Goal: Information Seeking & Learning: Check status

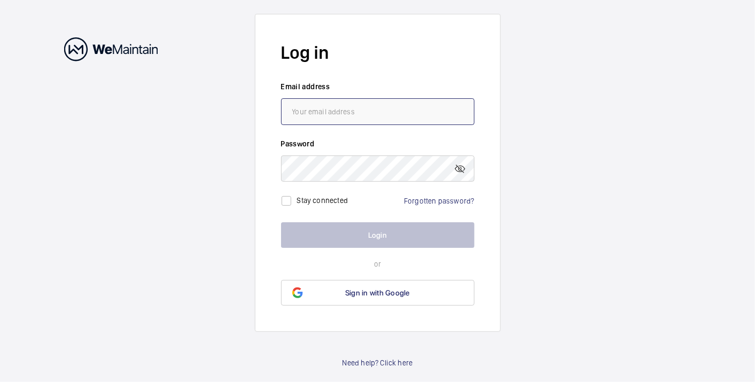
type input "[PERSON_NAME][EMAIL_ADDRESS][PERSON_NAME][DOMAIN_NAME]"
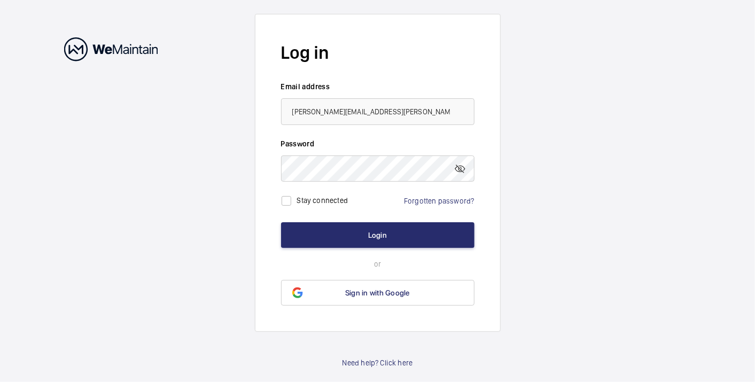
click at [304, 198] on label "Stay connected" at bounding box center [322, 200] width 51 height 9
checkbox input "true"
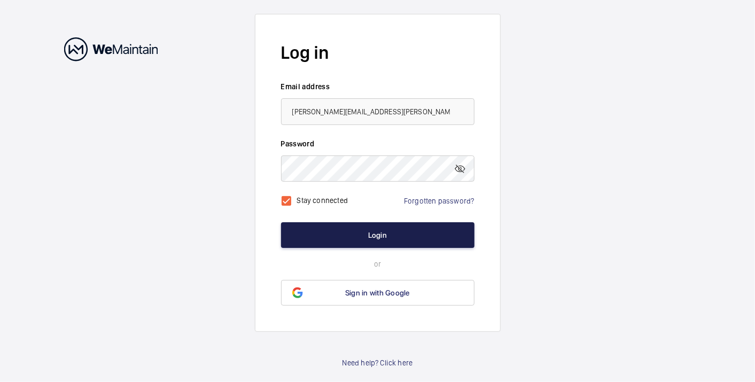
click at [353, 232] on button "Login" at bounding box center [378, 235] width 194 height 26
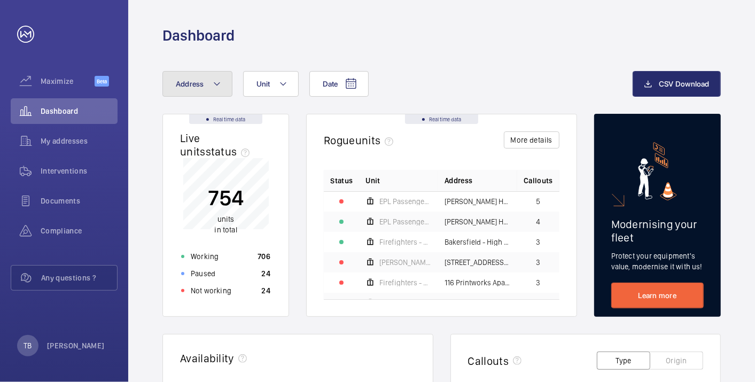
click at [204, 79] on button "Address" at bounding box center [198, 84] width 70 height 26
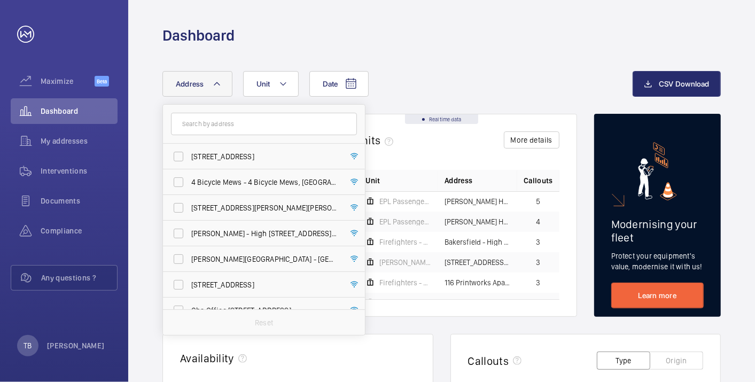
type input "v"
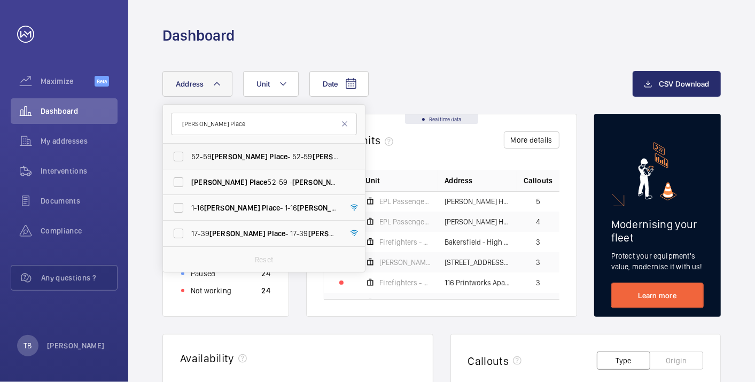
type input "[PERSON_NAME] Place"
click at [230, 163] on label "[STREET_ADDRESS][PERSON_NAME][PERSON_NAME]" at bounding box center [256, 157] width 186 height 26
click at [189, 163] on input "[STREET_ADDRESS][PERSON_NAME][PERSON_NAME]" at bounding box center [178, 156] width 21 height 21
checkbox input "true"
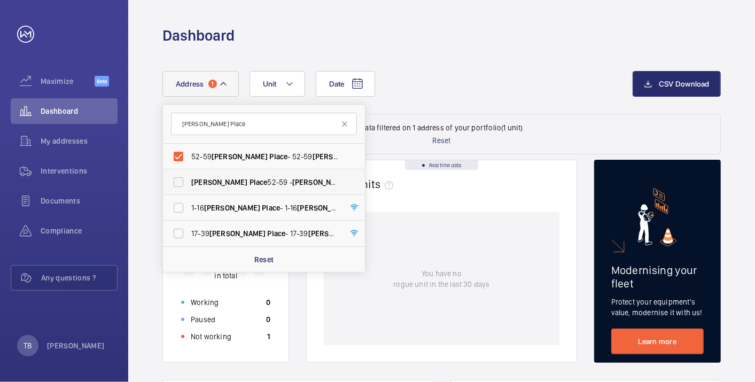
click at [250, 180] on span "Place" at bounding box center [259, 182] width 18 height 9
click at [189, 180] on input "[PERSON_NAME] Place [STREET_ADDRESS][PERSON_NAME]" at bounding box center [178, 182] width 21 height 21
checkbox input "true"
click at [229, 204] on span "[PERSON_NAME]" at bounding box center [232, 208] width 56 height 9
click at [189, 204] on input "[STREET_ADDRESS][PERSON_NAME][PERSON_NAME]" at bounding box center [178, 207] width 21 height 21
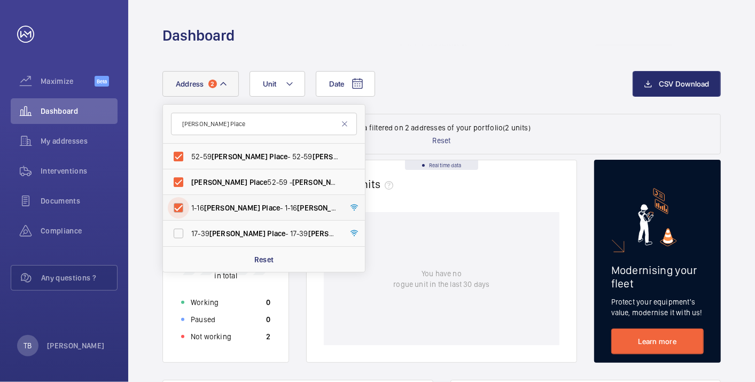
checkbox input "true"
click at [228, 241] on label "[STREET_ADDRESS][PERSON_NAME][PERSON_NAME]" at bounding box center [256, 234] width 186 height 26
click at [189, 241] on input "[STREET_ADDRESS][PERSON_NAME][PERSON_NAME]" at bounding box center [178, 233] width 21 height 21
checkbox input "true"
click at [235, 342] on div "Not working 2" at bounding box center [226, 336] width 102 height 17
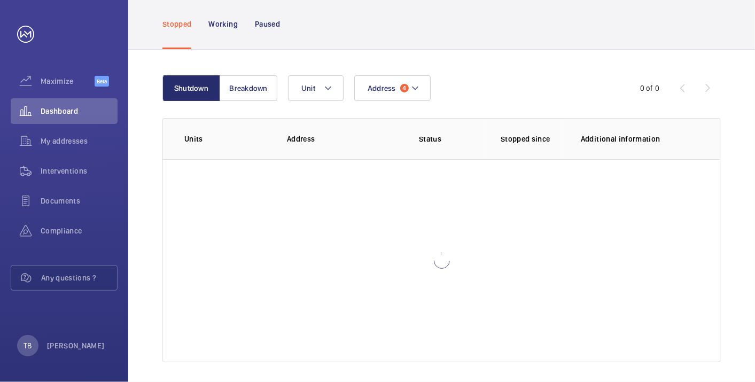
scroll to position [73, 0]
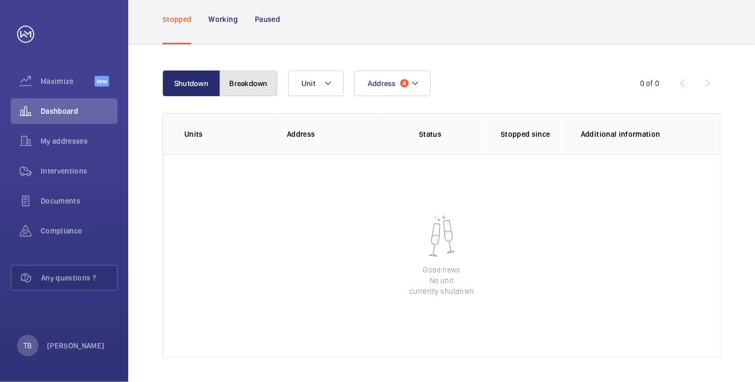
click at [230, 84] on button "Breakdown" at bounding box center [249, 84] width 58 height 26
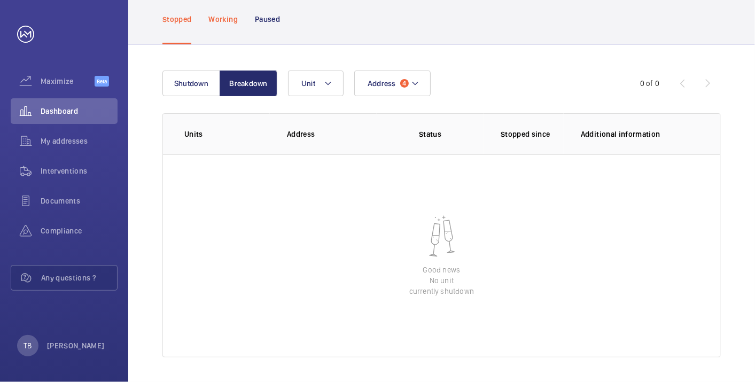
click at [225, 12] on div "Working" at bounding box center [222, 19] width 29 height 51
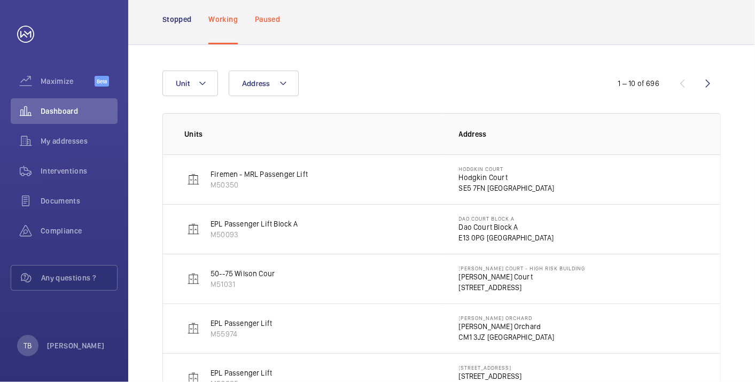
click at [273, 17] on p "Paused" at bounding box center [267, 19] width 25 height 11
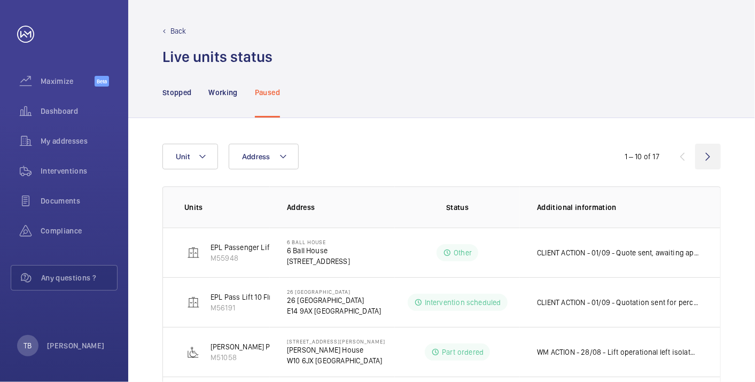
click at [707, 161] on wm-front-icon-button at bounding box center [708, 157] width 26 height 26
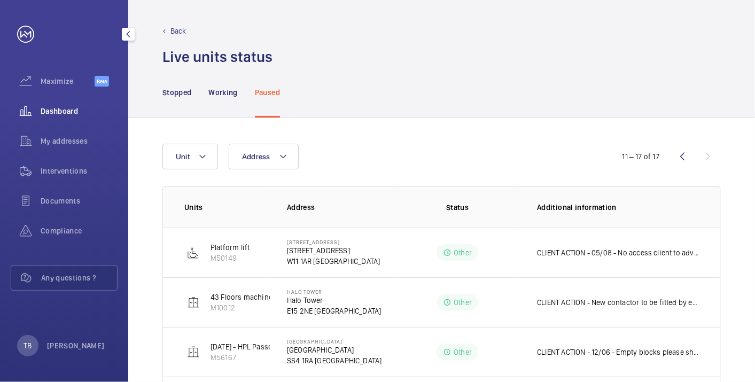
click at [70, 105] on div "Dashboard" at bounding box center [64, 111] width 107 height 26
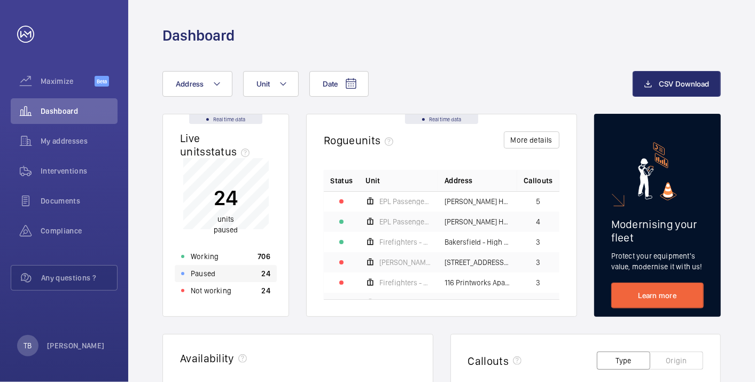
click at [208, 276] on p "Paused" at bounding box center [203, 273] width 25 height 11
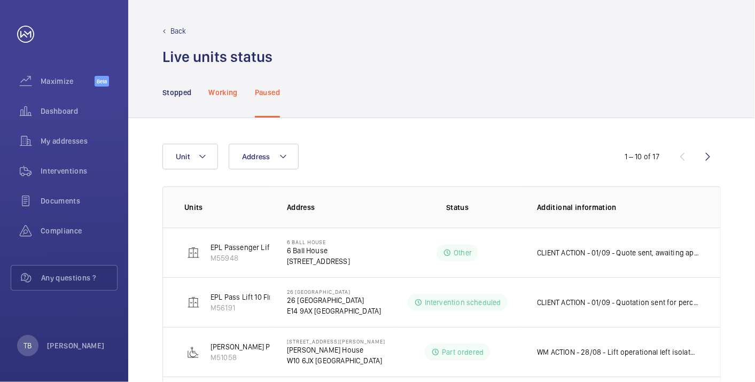
click at [227, 87] on p "Working" at bounding box center [222, 92] width 29 height 11
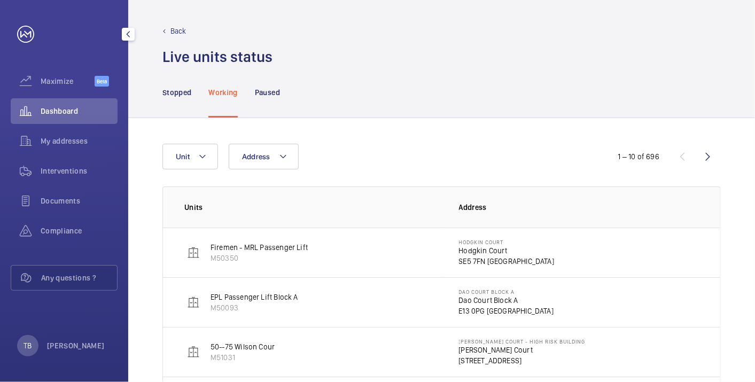
click at [91, 127] on div "Dashboard" at bounding box center [64, 113] width 107 height 30
click at [83, 104] on div "Dashboard" at bounding box center [64, 111] width 107 height 26
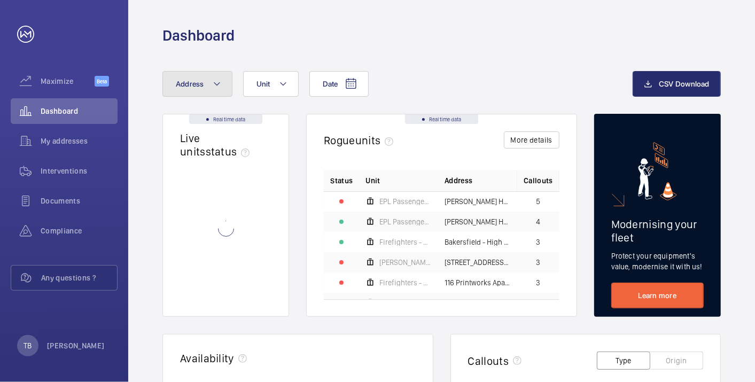
click at [205, 84] on button "Address" at bounding box center [198, 84] width 70 height 26
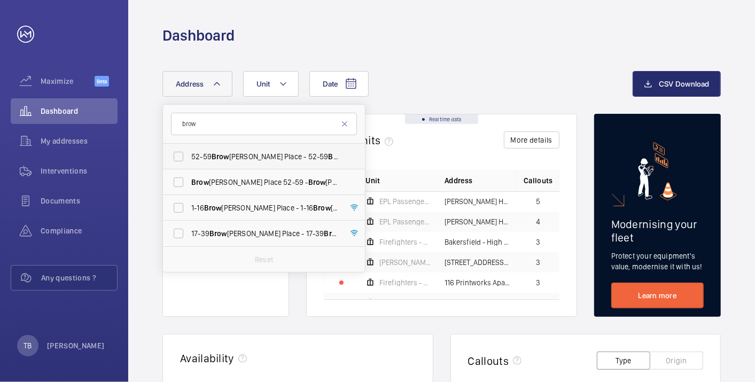
type input "brow"
click at [264, 156] on span "[STREET_ADDRESS][PERSON_NAME][PERSON_NAME]" at bounding box center [264, 156] width 147 height 11
click at [189, 156] on input "[STREET_ADDRESS][PERSON_NAME][PERSON_NAME]" at bounding box center [178, 156] width 21 height 21
checkbox input "true"
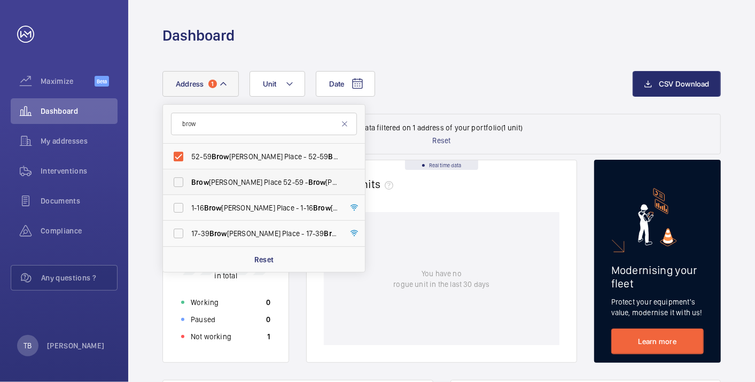
click at [262, 175] on label "[PERSON_NAME] Place [STREET_ADDRESS][PERSON_NAME]" at bounding box center [256, 182] width 186 height 26
click at [189, 175] on input "[PERSON_NAME] Place [STREET_ADDRESS][PERSON_NAME]" at bounding box center [178, 182] width 21 height 21
checkbox input "true"
click at [231, 339] on div "Not working 2" at bounding box center [226, 336] width 102 height 17
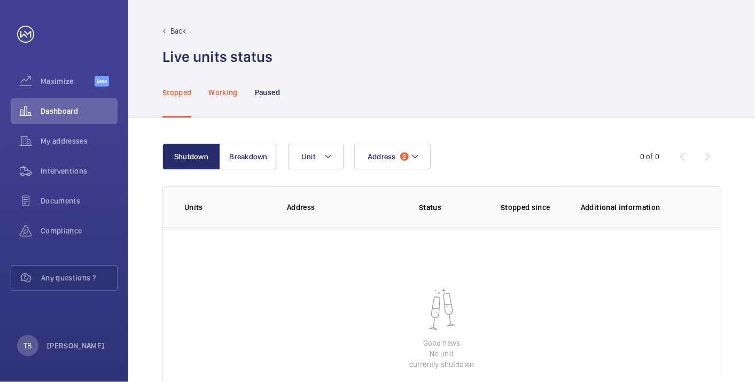
click at [230, 95] on p "Working" at bounding box center [222, 92] width 29 height 11
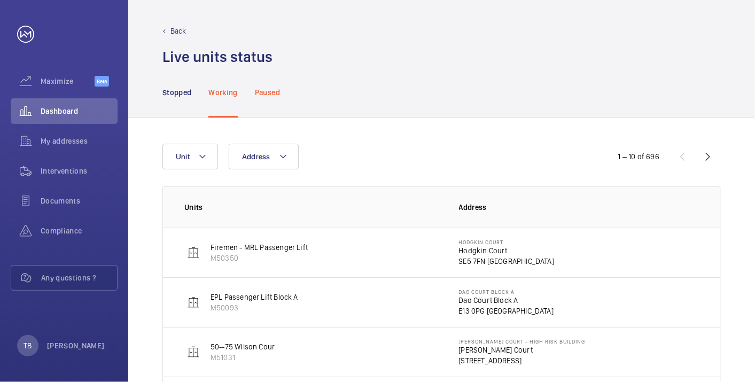
click at [266, 93] on p "Paused" at bounding box center [267, 92] width 25 height 11
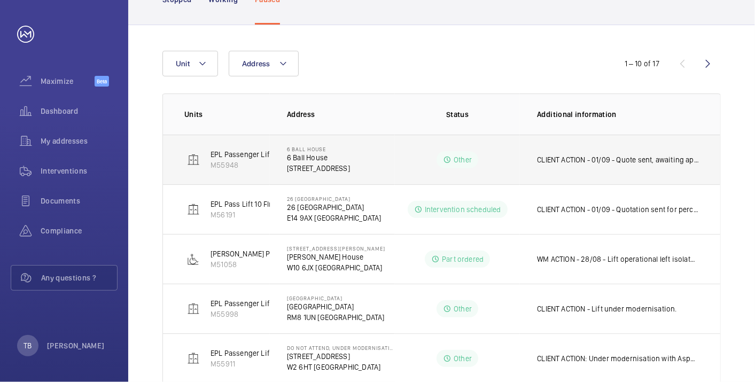
scroll to position [92, 0]
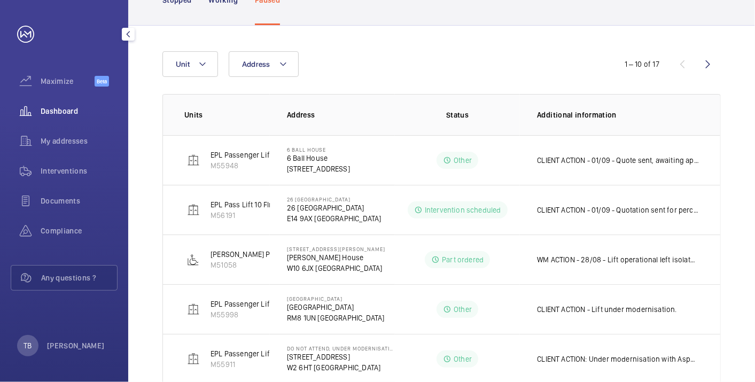
click at [105, 106] on span "Dashboard" at bounding box center [79, 111] width 77 height 11
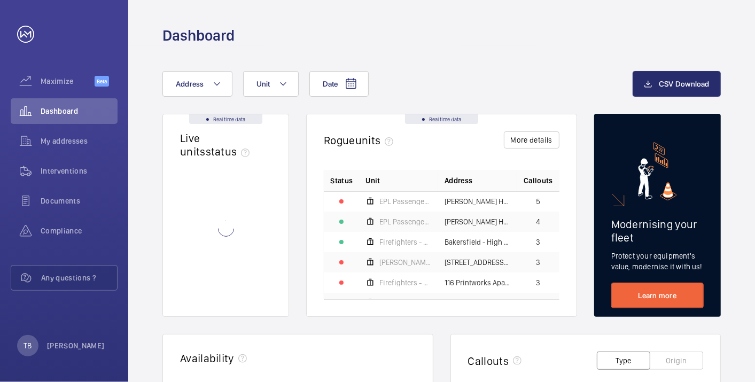
click at [414, 31] on div "Dashboard" at bounding box center [442, 36] width 559 height 20
